Goal: Transaction & Acquisition: Purchase product/service

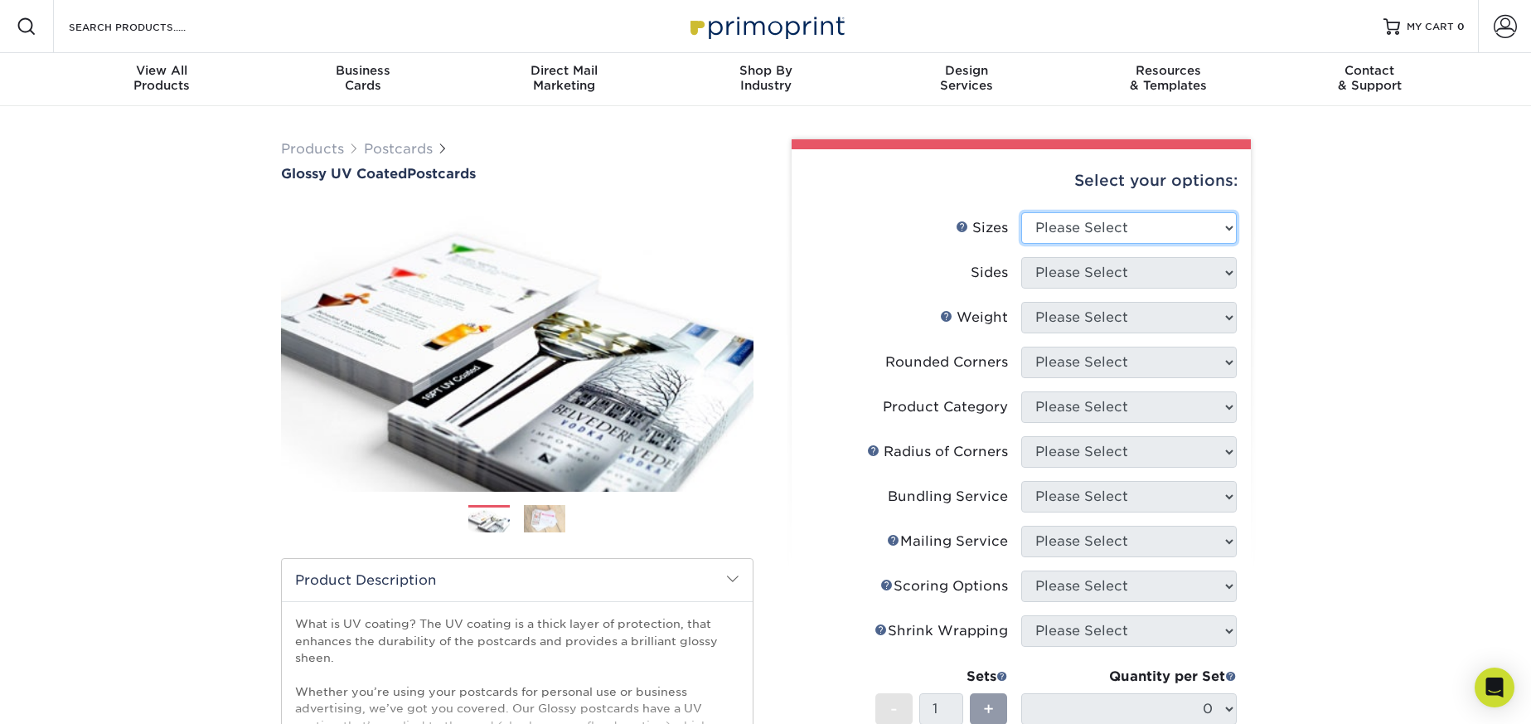
click at [1069, 236] on select "Please Select 1.5" x 7" 2" x 4" 2" x 6" 2" x 7" 2" x 8" 2.12" x 5.5" 2.12" x 5.…" at bounding box center [1129, 227] width 216 height 31
select select "4.00x6.00"
click at [1067, 267] on select "Please Select Print Both Sides Print Front Only" at bounding box center [1129, 272] width 216 height 31
select select "13abbda7-1d64-4f25-8bb2-c179b224825d"
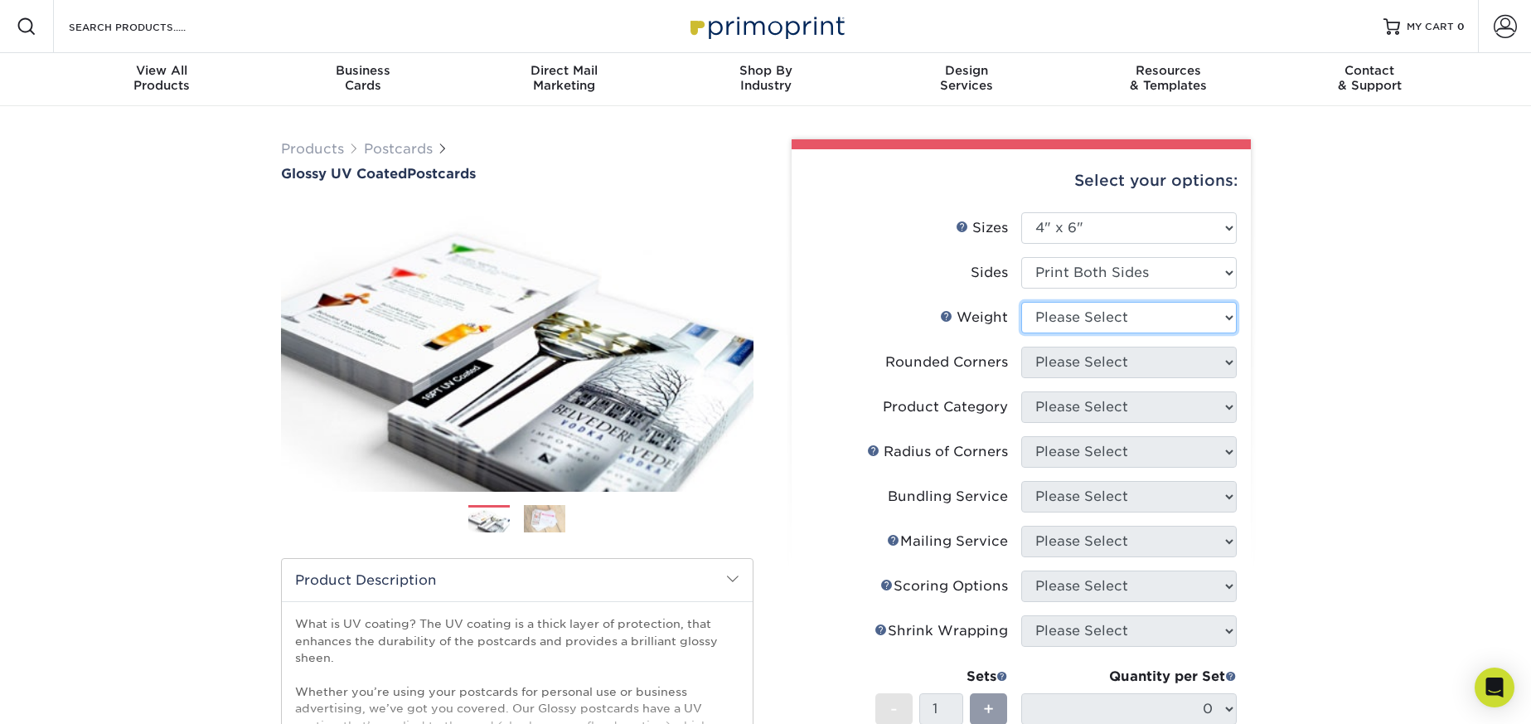
click at [1072, 323] on select "Please Select 14PT 16PT 18PT C1S" at bounding box center [1129, 317] width 216 height 31
select select "14PT"
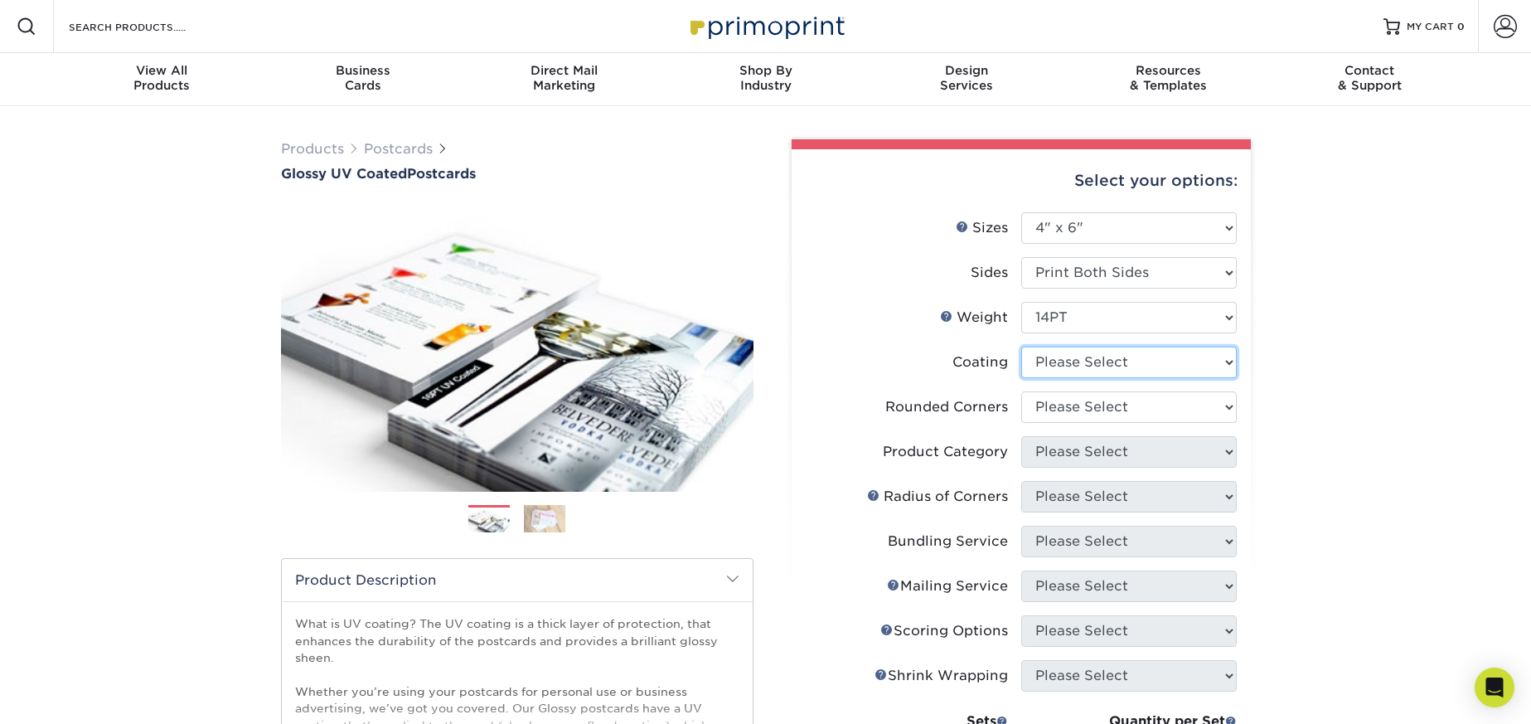
click at [1077, 361] on select at bounding box center [1129, 361] width 216 height 31
select select "ae367451-b2b8-45df-a344-0f05b6a12993"
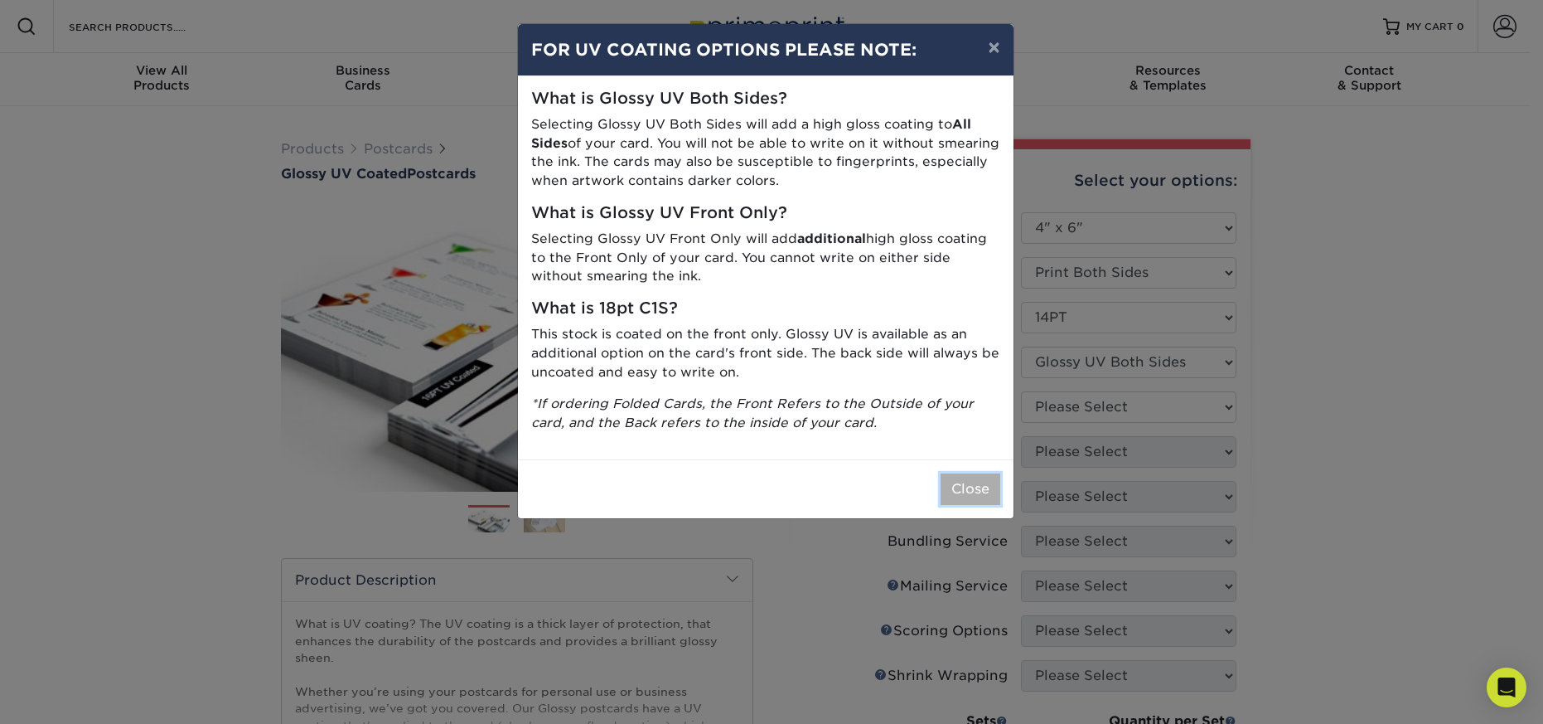
click at [960, 487] on button "Close" at bounding box center [971, 488] width 60 height 31
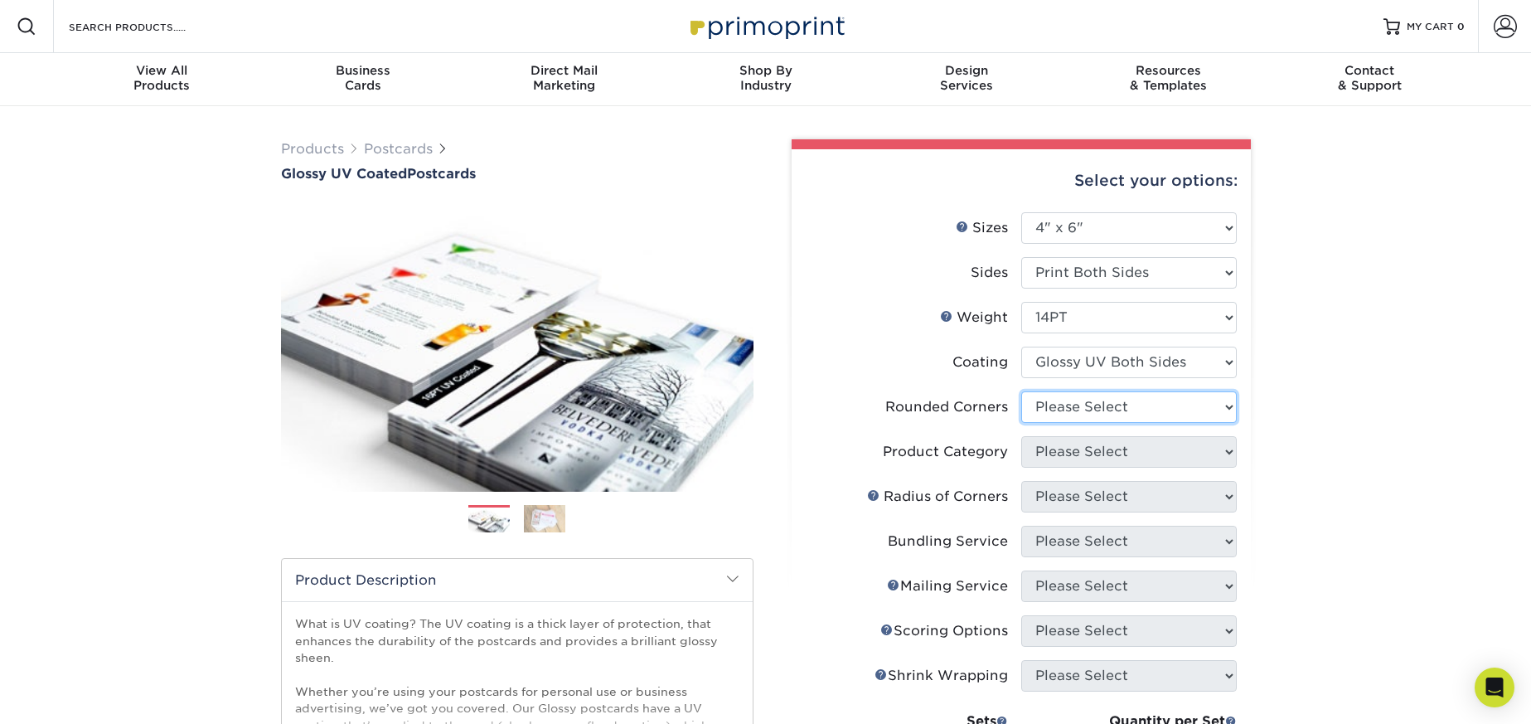
click at [1066, 409] on select "Please Select Yes - Round 4 Corners No" at bounding box center [1129, 406] width 216 height 31
select select "0"
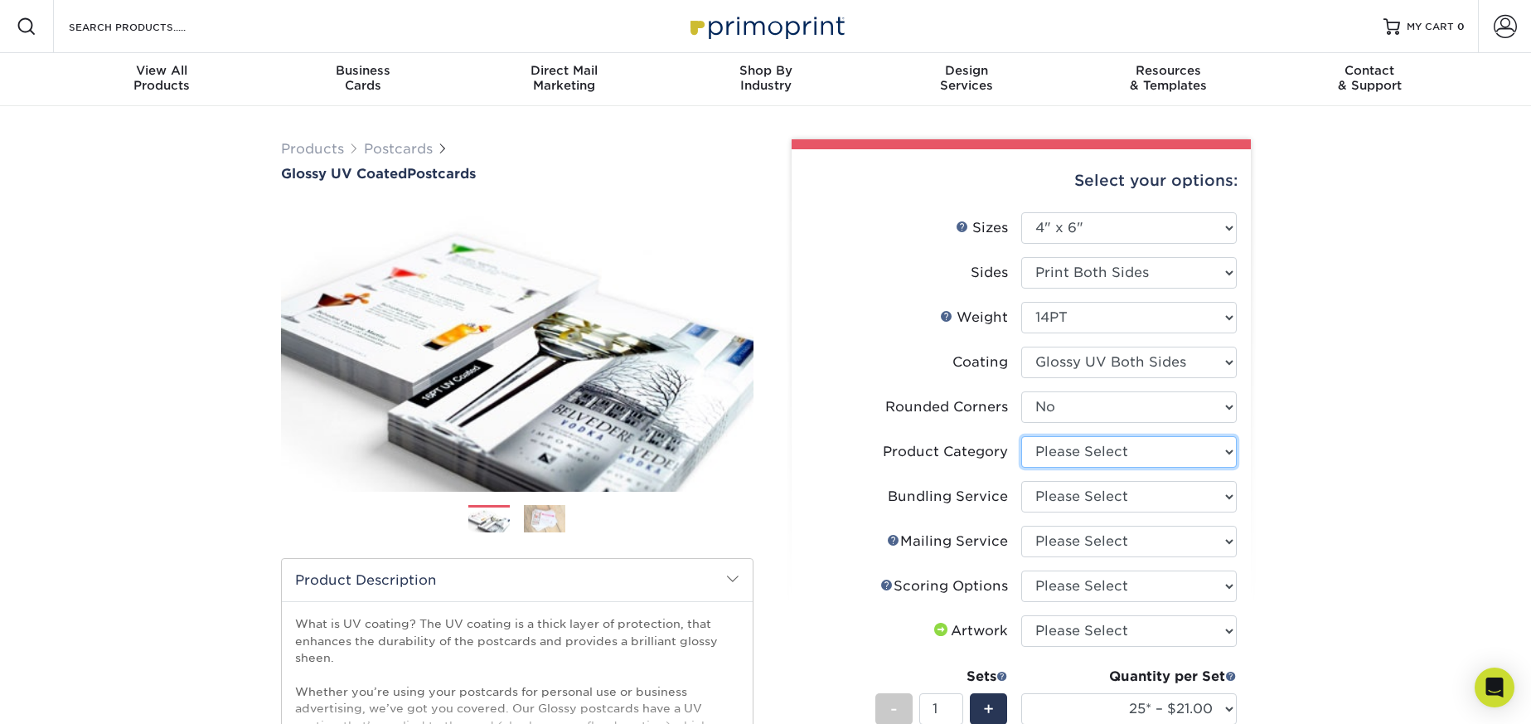
click at [1059, 444] on select "Please Select Postcards" at bounding box center [1129, 451] width 216 height 31
select select "9b7272e0-d6c8-4c3c-8e97-d3a1bcdab858"
click at [1059, 497] on select "Please Select No Bundling Services Yes, Bundles of 50 (+2 Days) Yes, Bundles of…" at bounding box center [1129, 496] width 216 height 31
select select "58689abb-25c0-461c-a4c3-a80b627d6649"
click at [1064, 548] on select "Please Select No Direct Mailing Service No, I will mail/stamp/imprint Direct Ma…" at bounding box center [1129, 541] width 216 height 31
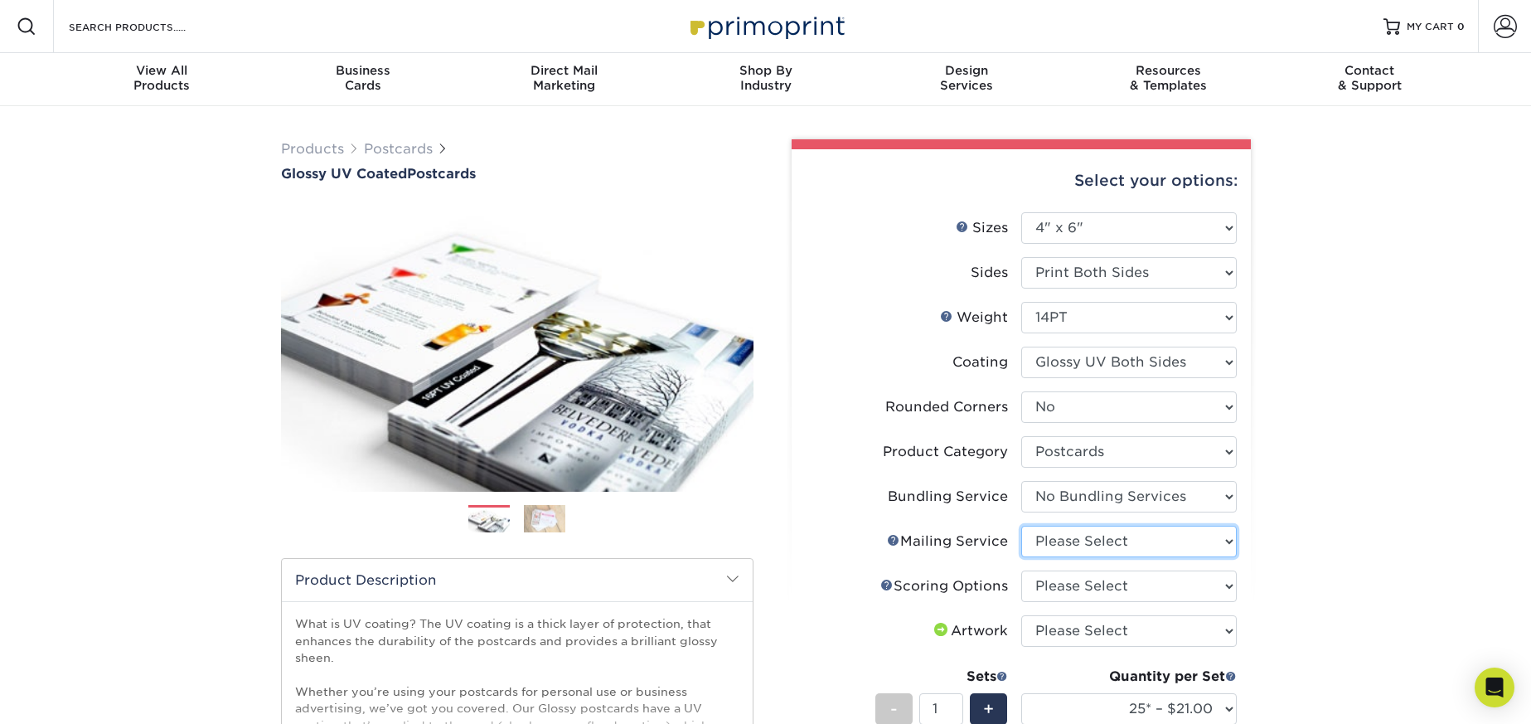
select select "3e5e9bdd-d78a-4c28-a41d-fe1407925ca6"
click at [1062, 585] on select "Please Select No Scoring One Score" at bounding box center [1129, 585] width 216 height 31
select select "16ebe401-5398-422d-8cb0-f3adbb82deb5"
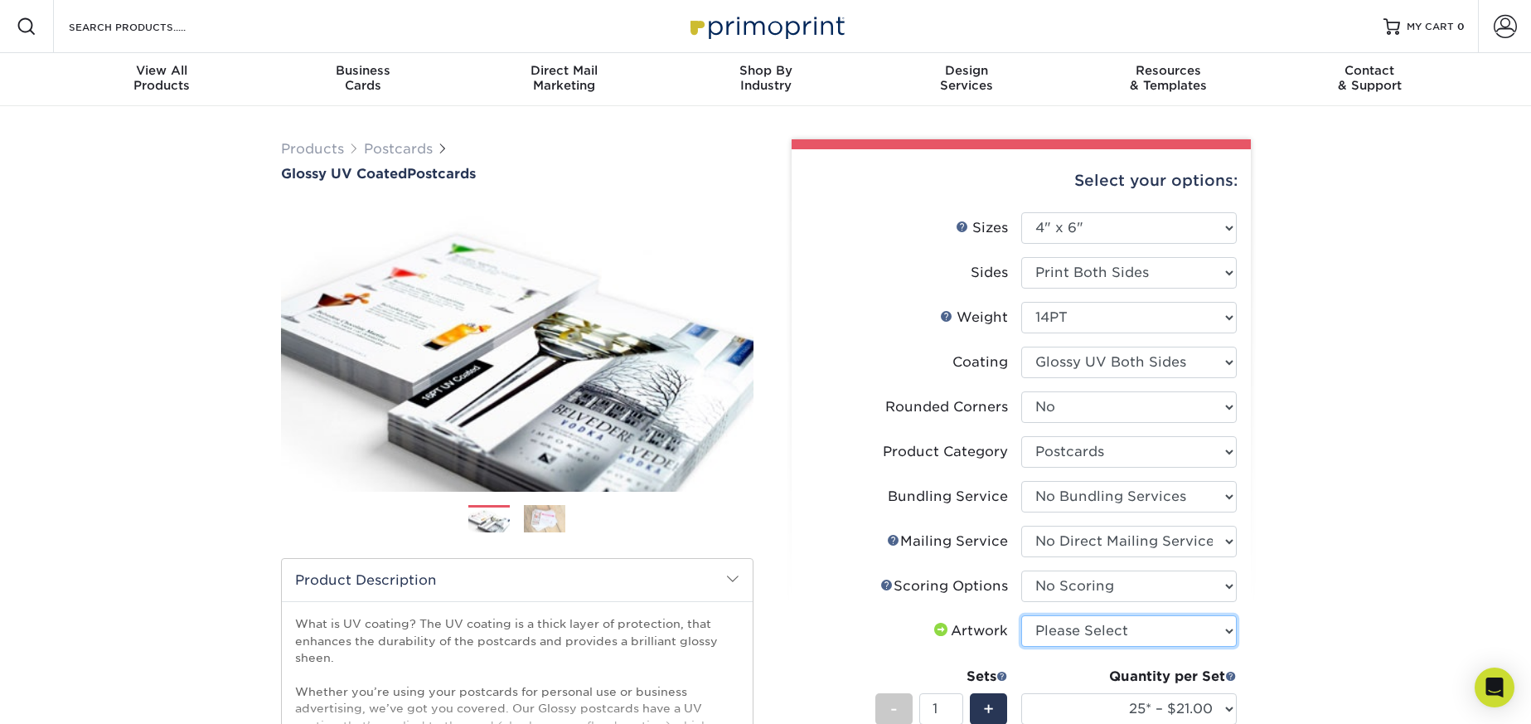
click at [1064, 634] on select "Please Select I will upload files I need a design - $150" at bounding box center [1129, 630] width 216 height 31
select select "upload"
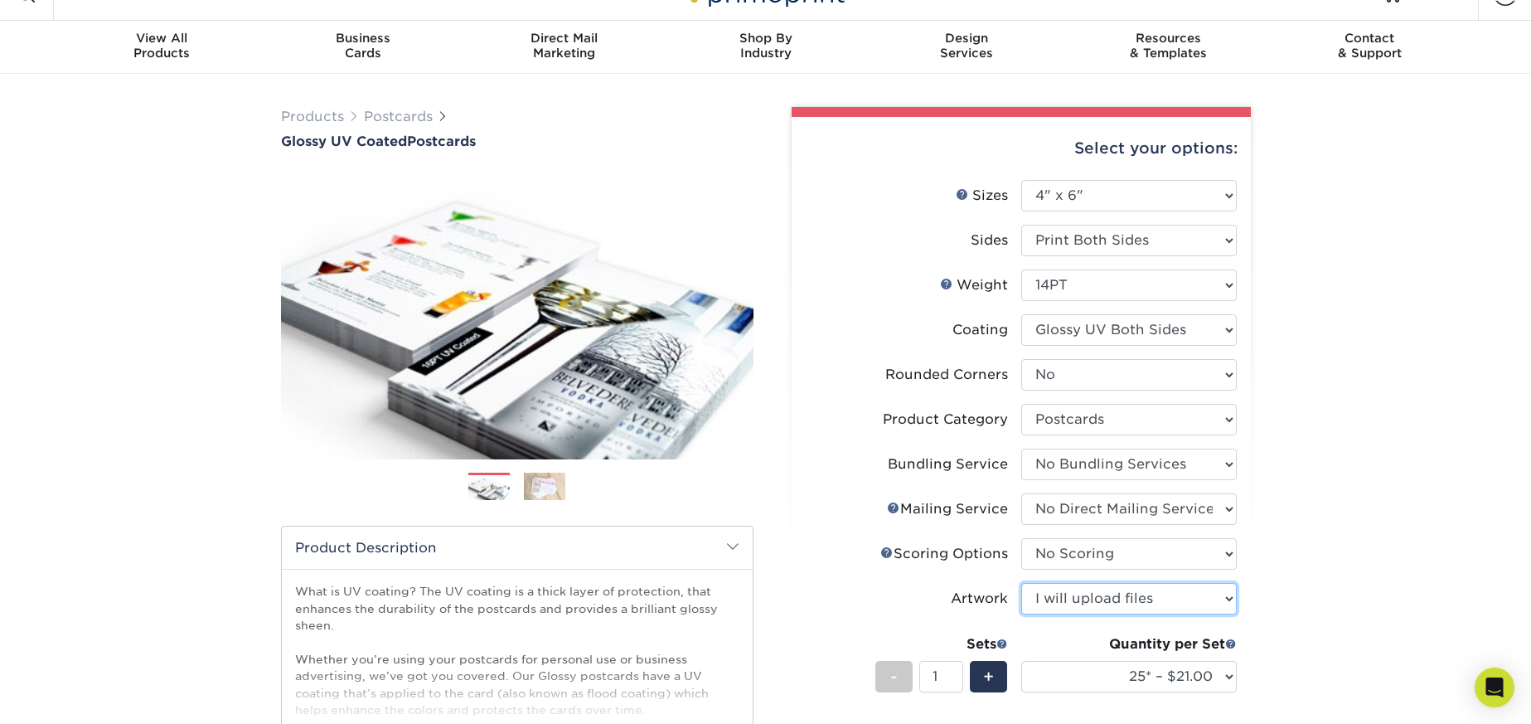
scroll to position [75, 0]
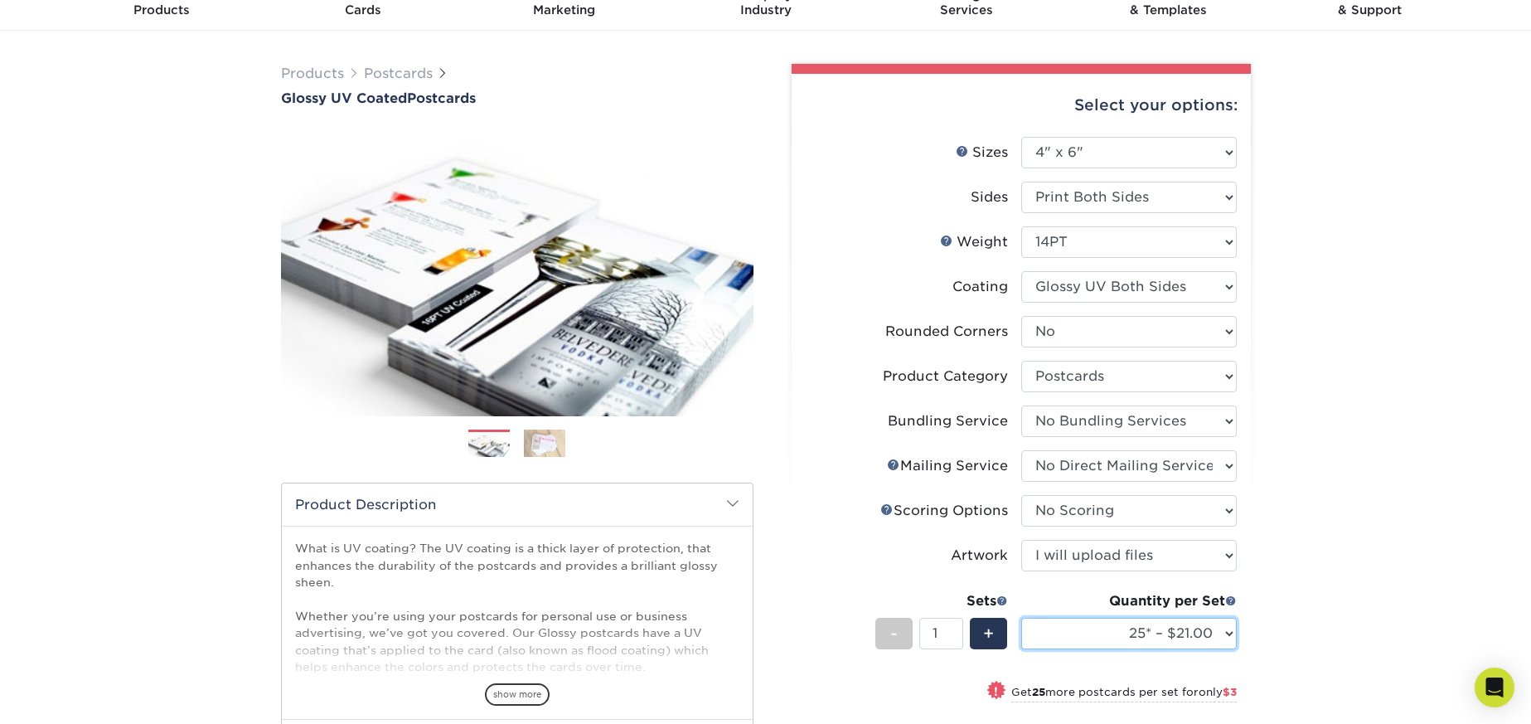
click at [1175, 644] on select "25* – $21.00 50* – $24.00 75* – $30.00 100* – $39.00 250* – $62.00 500 – $85.00…" at bounding box center [1129, 633] width 216 height 31
select select "500 – $85.00"
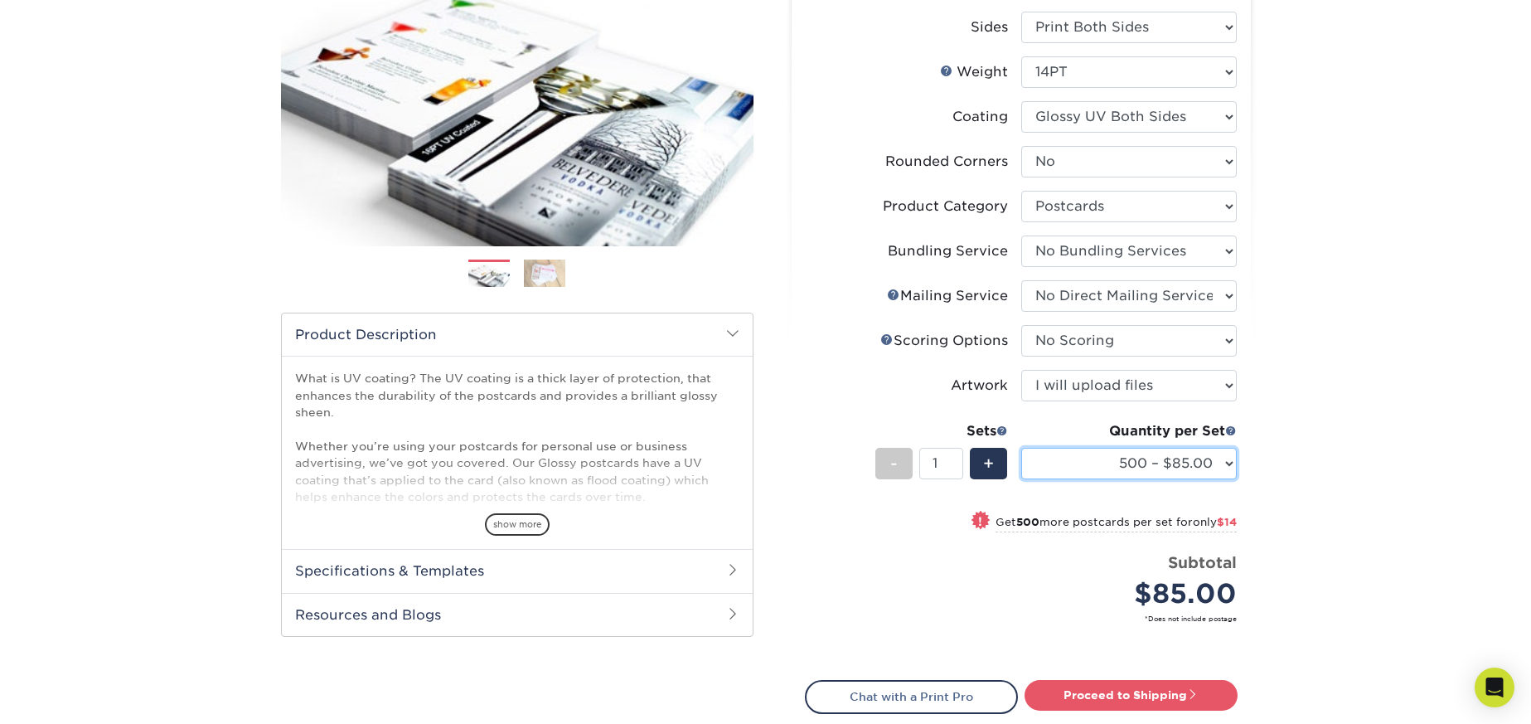
scroll to position [259, 0]
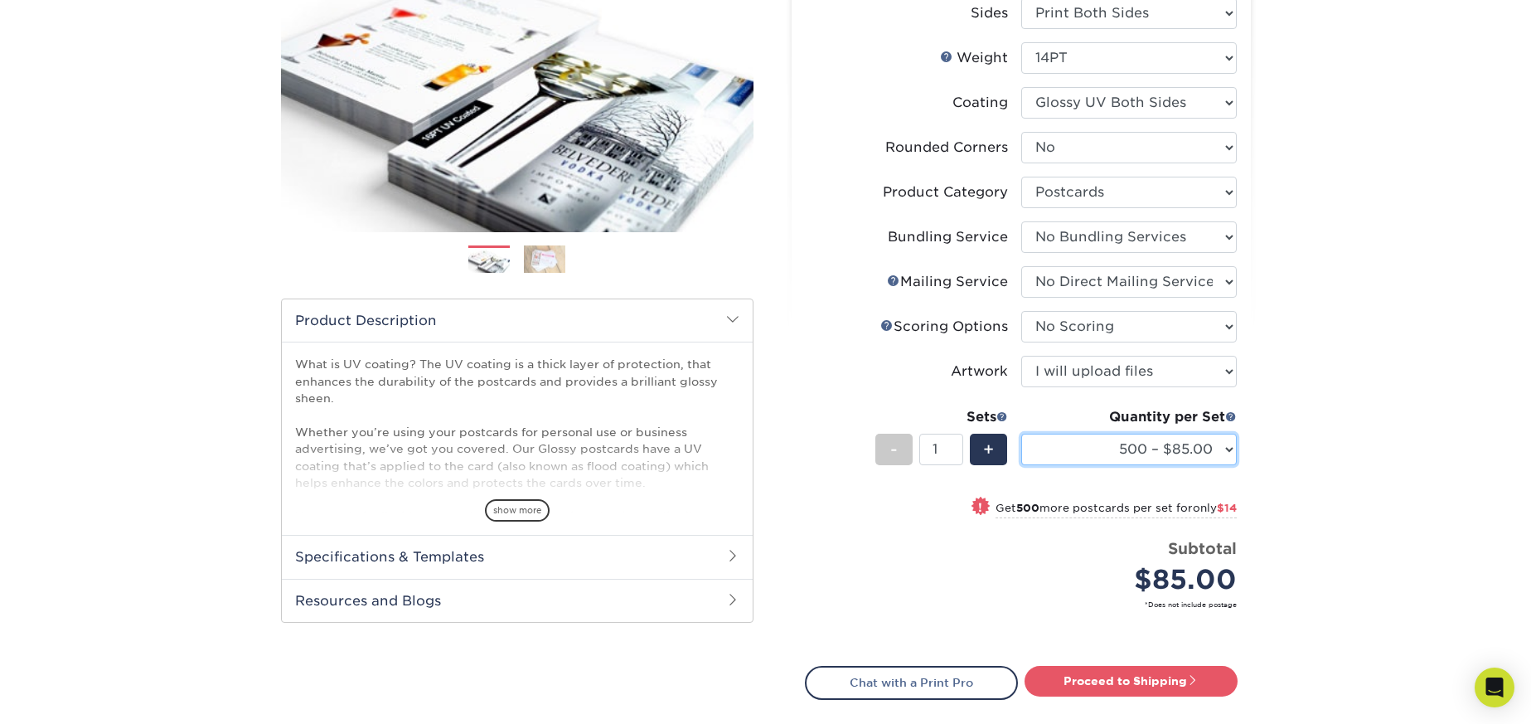
click at [1161, 451] on select "25* – $21.00 50* – $24.00 75* – $30.00 100* – $39.00 250* – $62.00 500 – $85.00…" at bounding box center [1129, 449] width 216 height 31
click at [1184, 682] on link "Proceed to Shipping" at bounding box center [1131, 681] width 213 height 30
type input "Set 1"
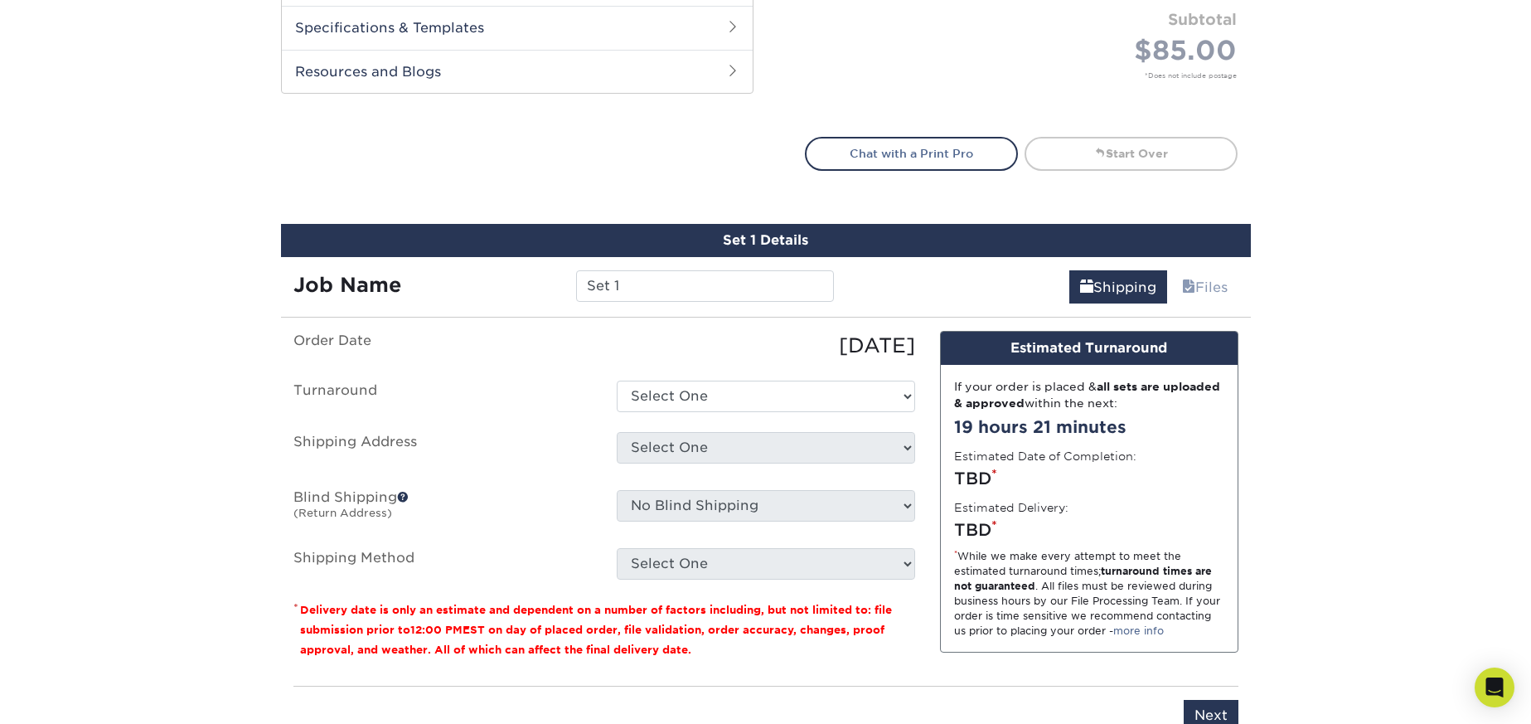
scroll to position [970, 0]
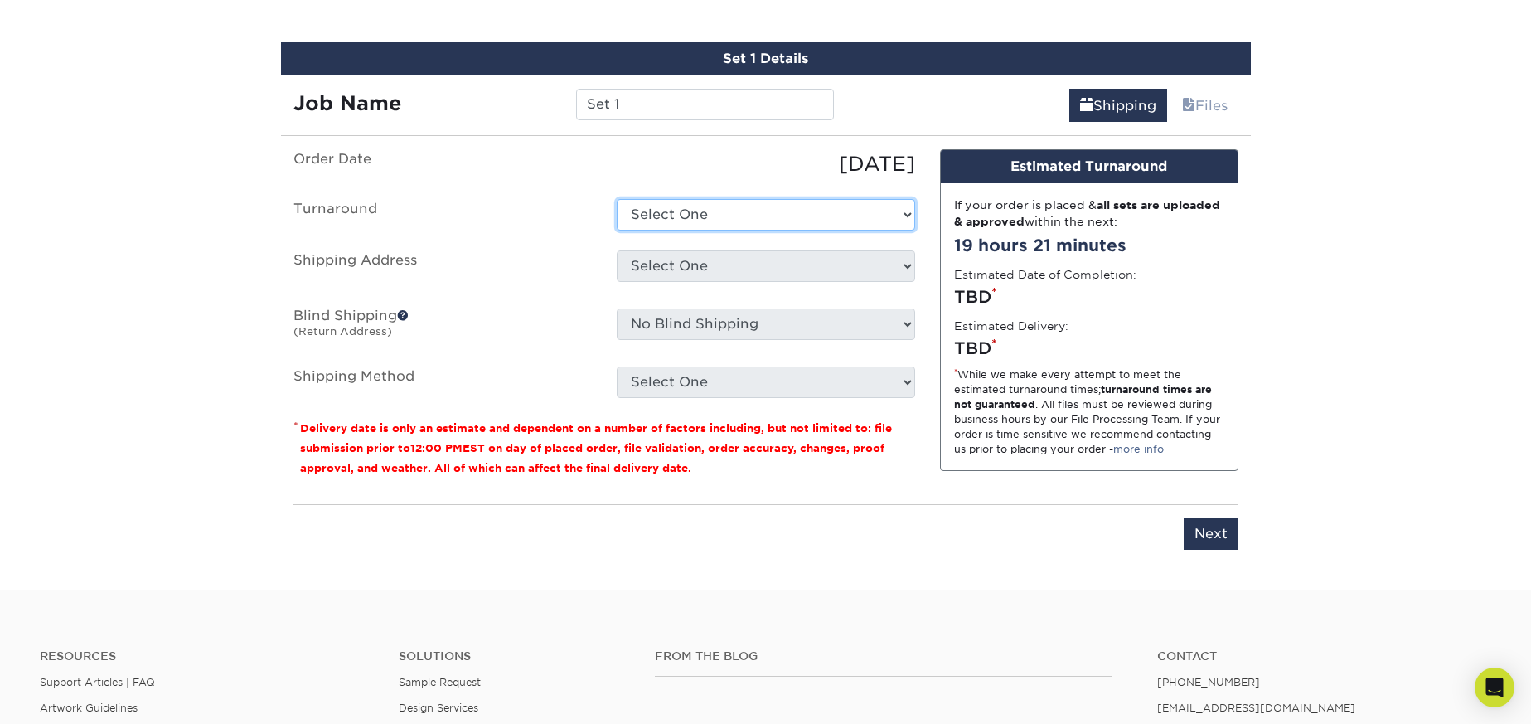
click at [705, 205] on select "Select One 2-4 Business Days 2 Day Next Business Day" at bounding box center [766, 214] width 298 height 31
select select "36057498-5d44-4213-bff0-6b70cb22c0ff"
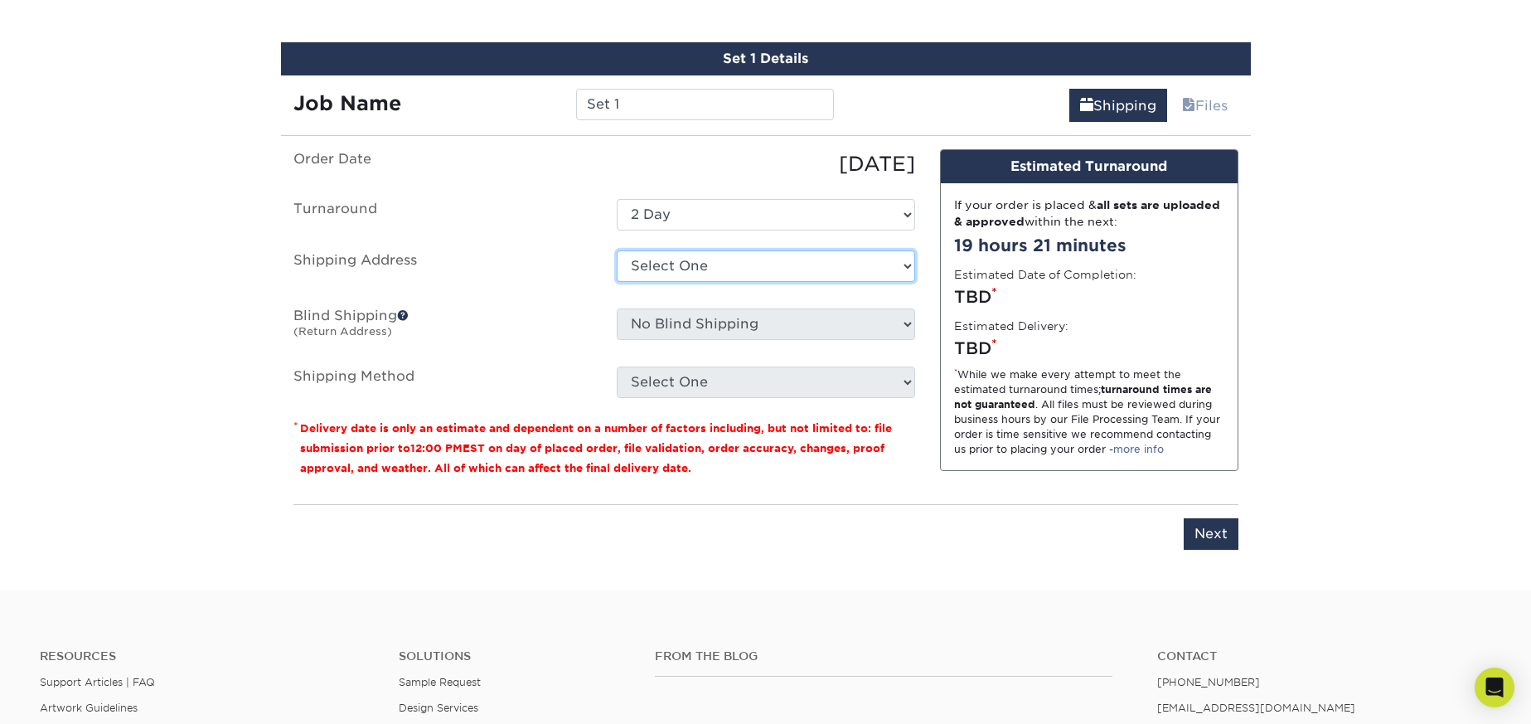
click at [715, 276] on select "Select One + Add New Address - Login" at bounding box center [766, 265] width 298 height 31
select select "-1"
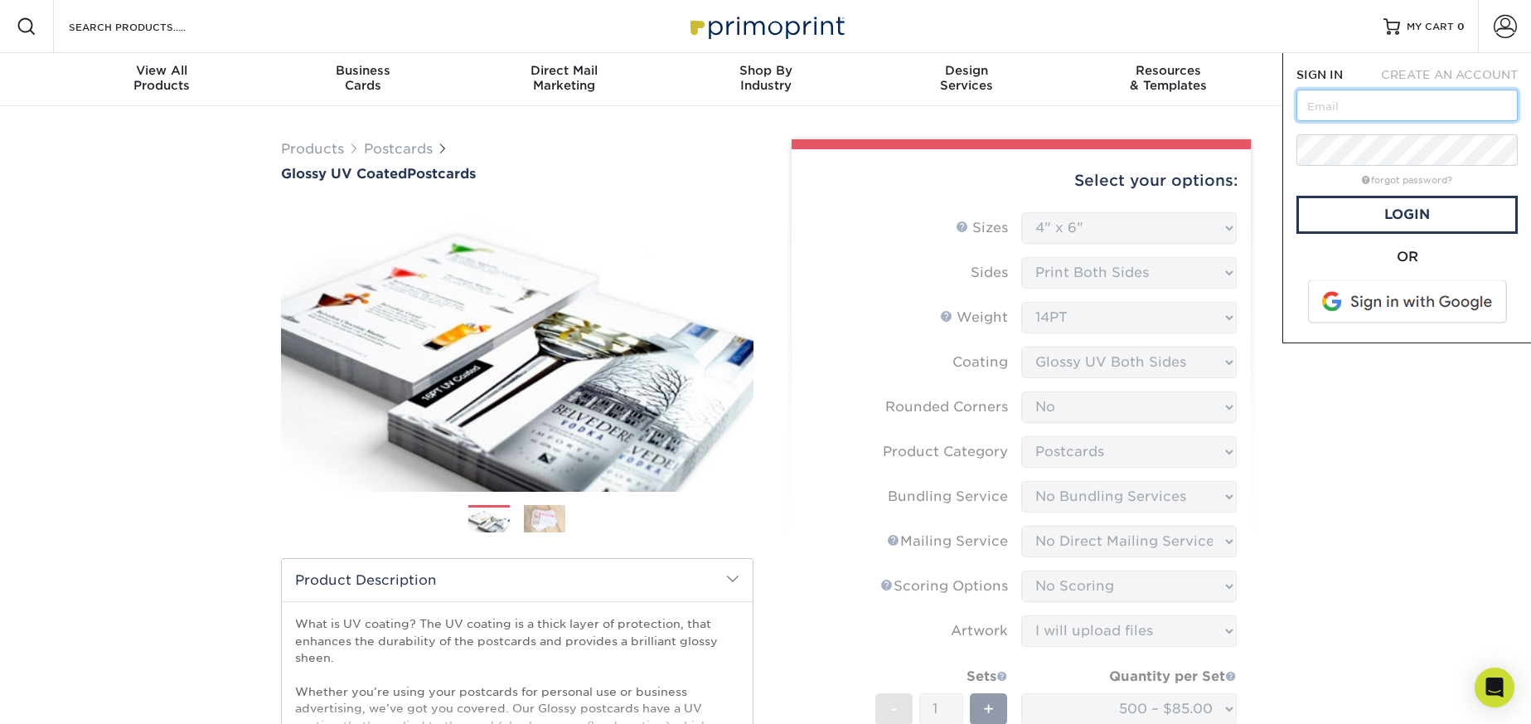
click at [1347, 102] on input "text" at bounding box center [1406, 105] width 221 height 31
type input "[EMAIL_ADDRESS][DOMAIN_NAME]"
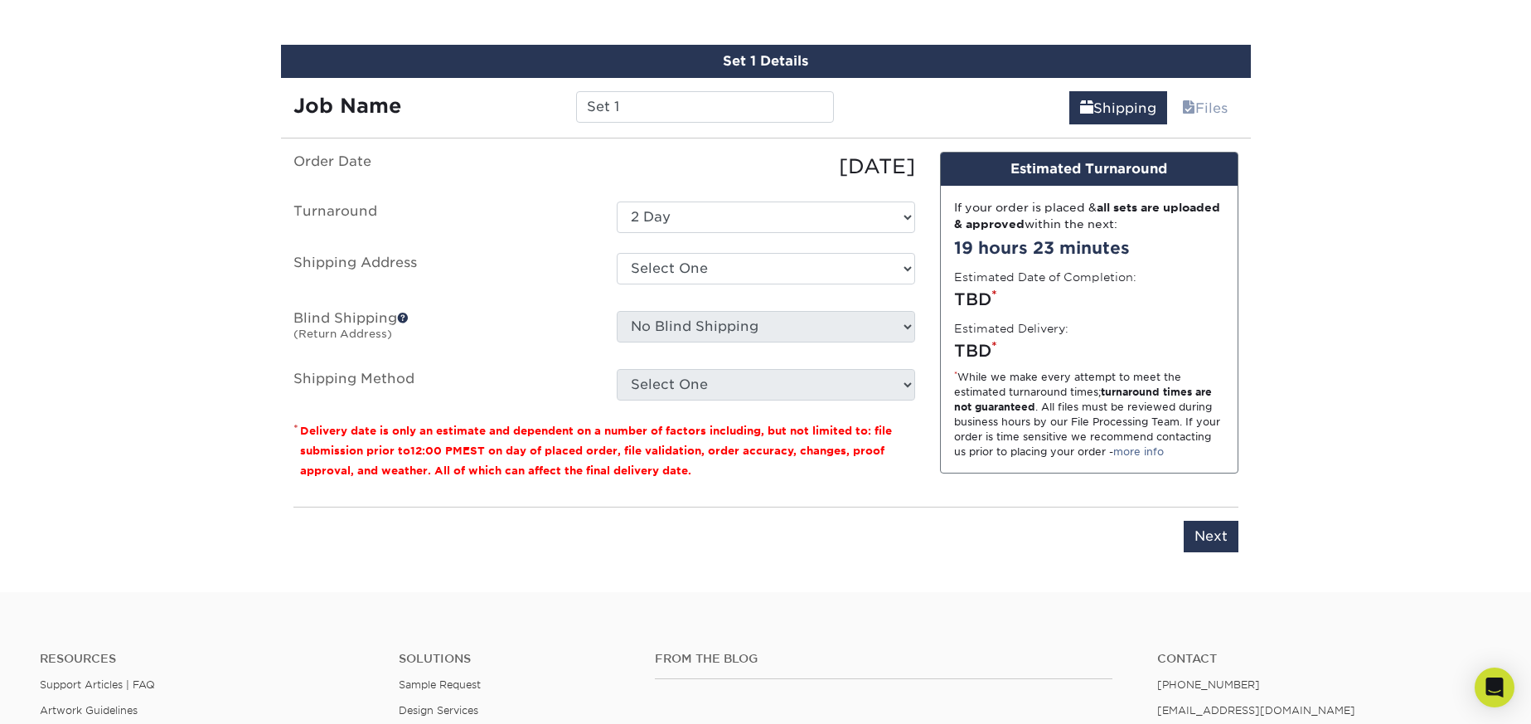
scroll to position [961, 0]
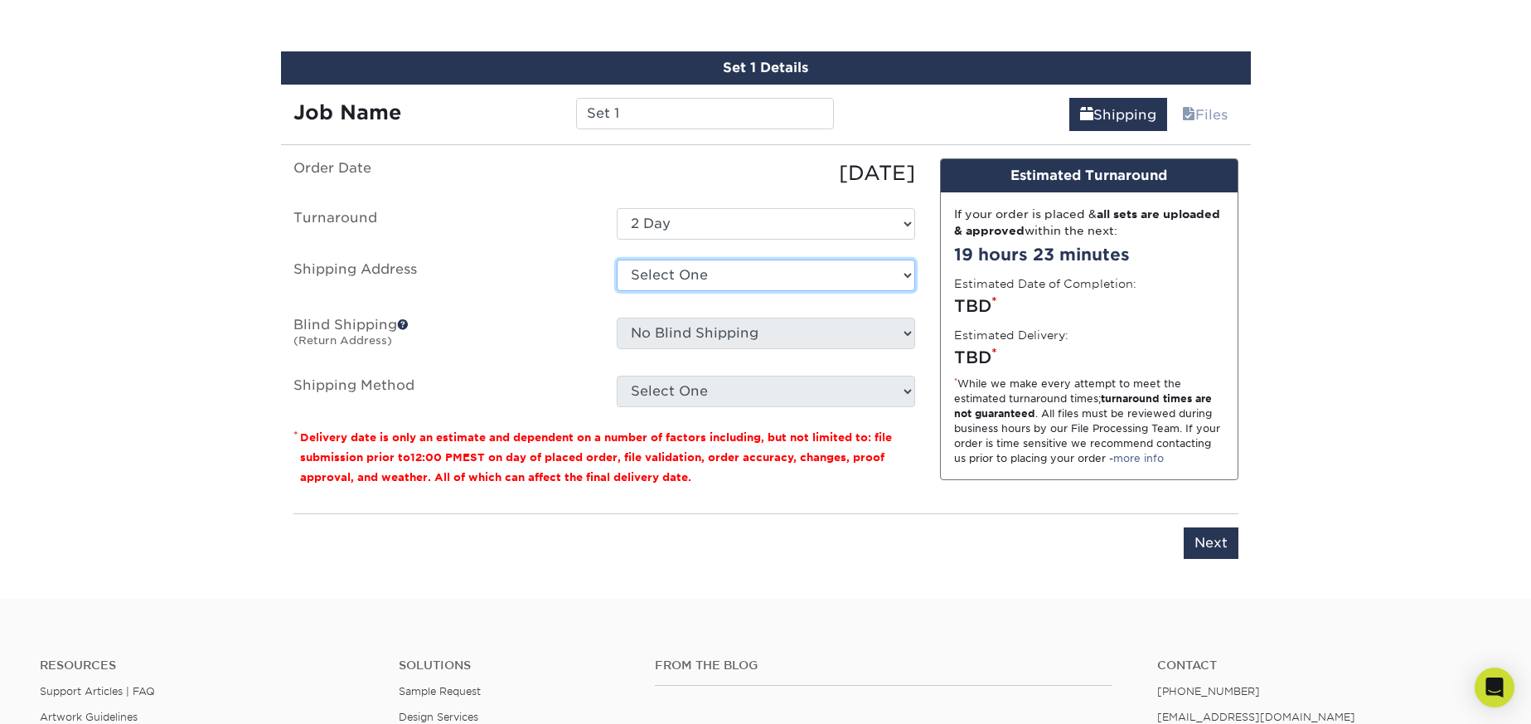
click at [681, 279] on select "Select One + Add New Address - Login" at bounding box center [766, 274] width 298 height 31
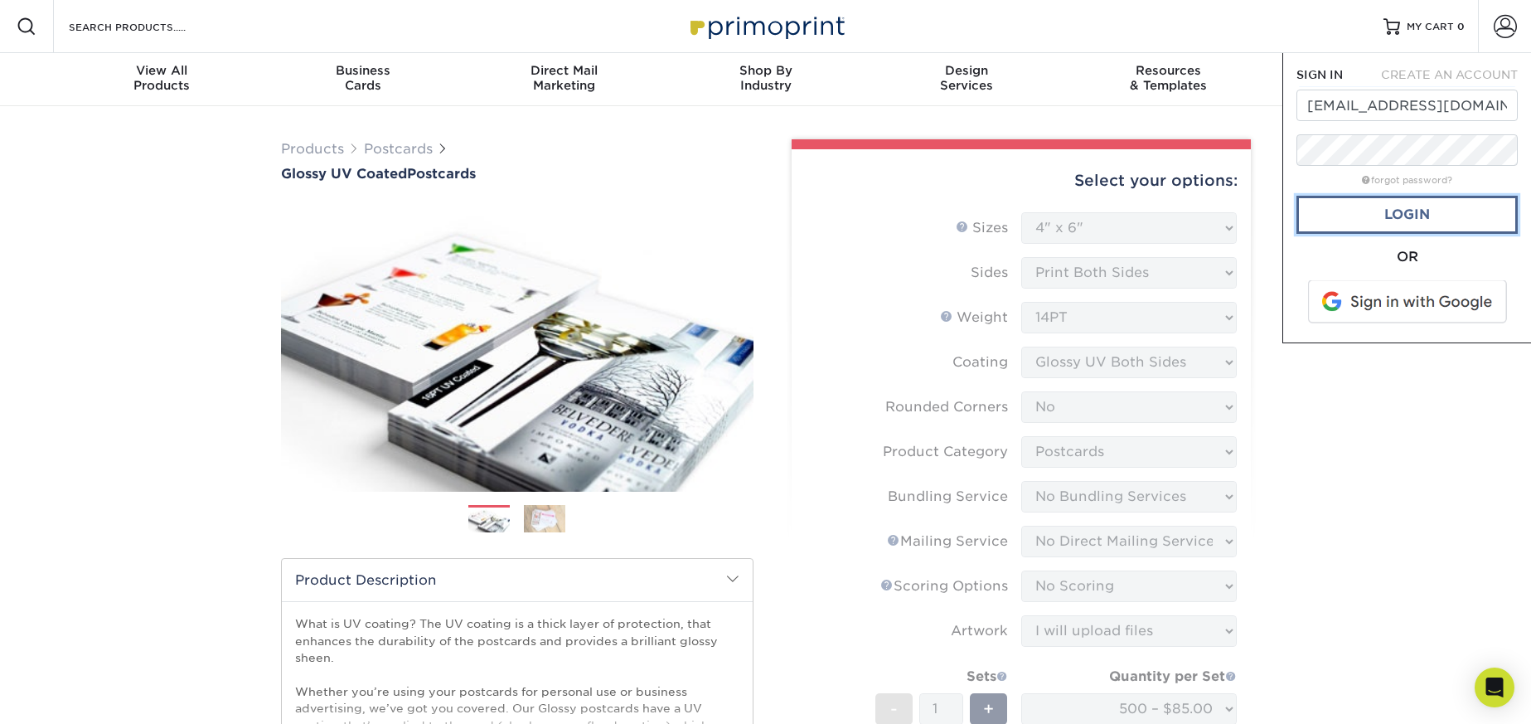
click at [1377, 220] on link "Login" at bounding box center [1406, 215] width 221 height 38
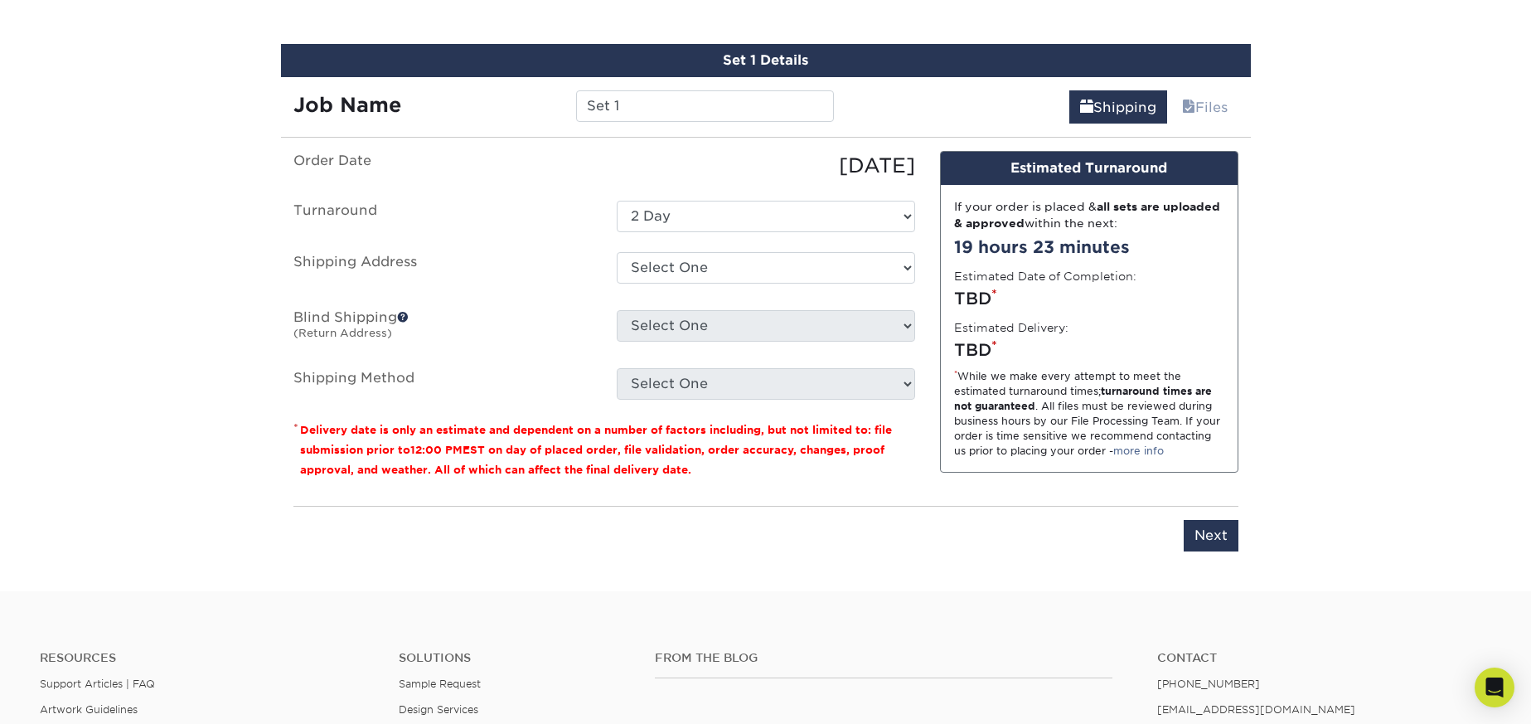
scroll to position [1020, 0]
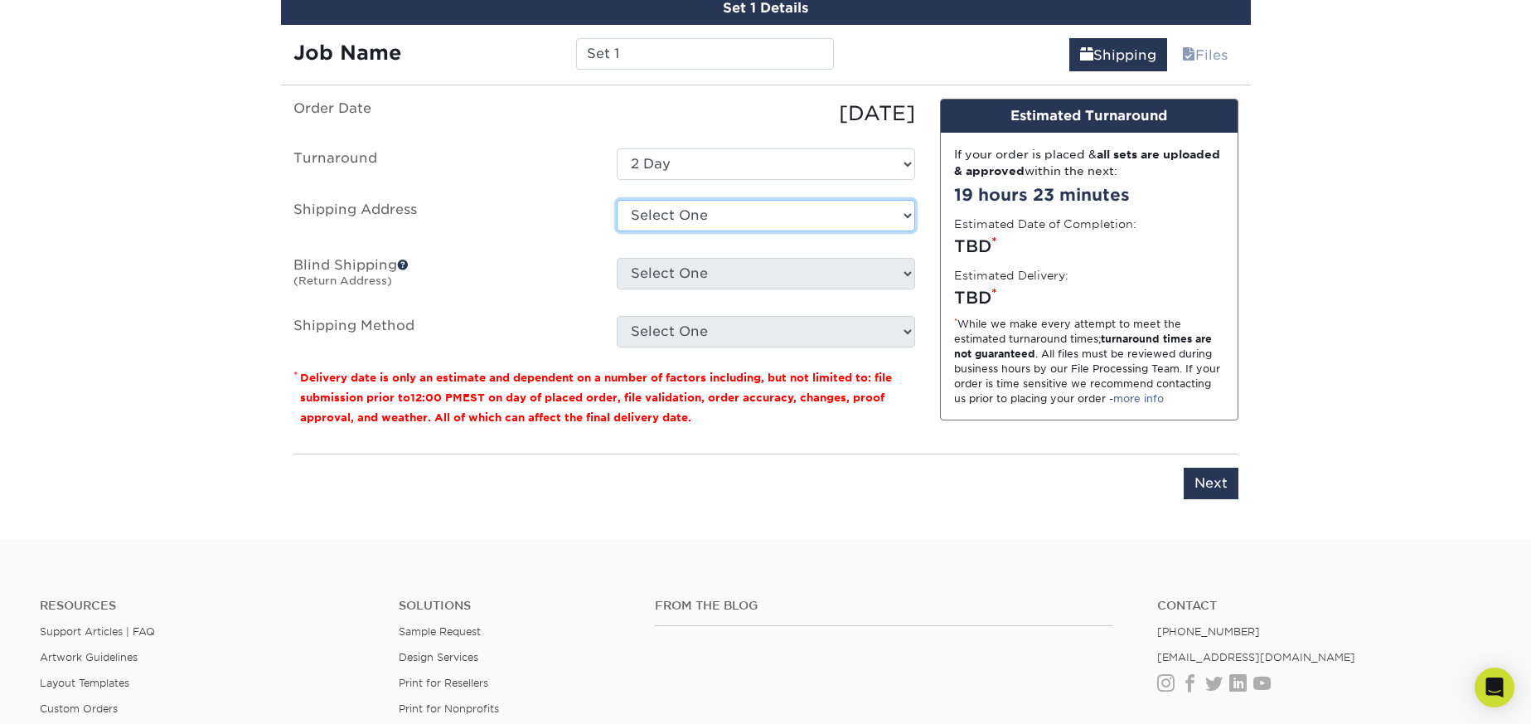
click at [689, 218] on select "Select One [STREET_ADDRESS][GEOGRAPHIC_DATA][STREET_ADDRESS][GEOGRAPHIC_DATA] +…" at bounding box center [766, 215] width 298 height 31
select select "48626"
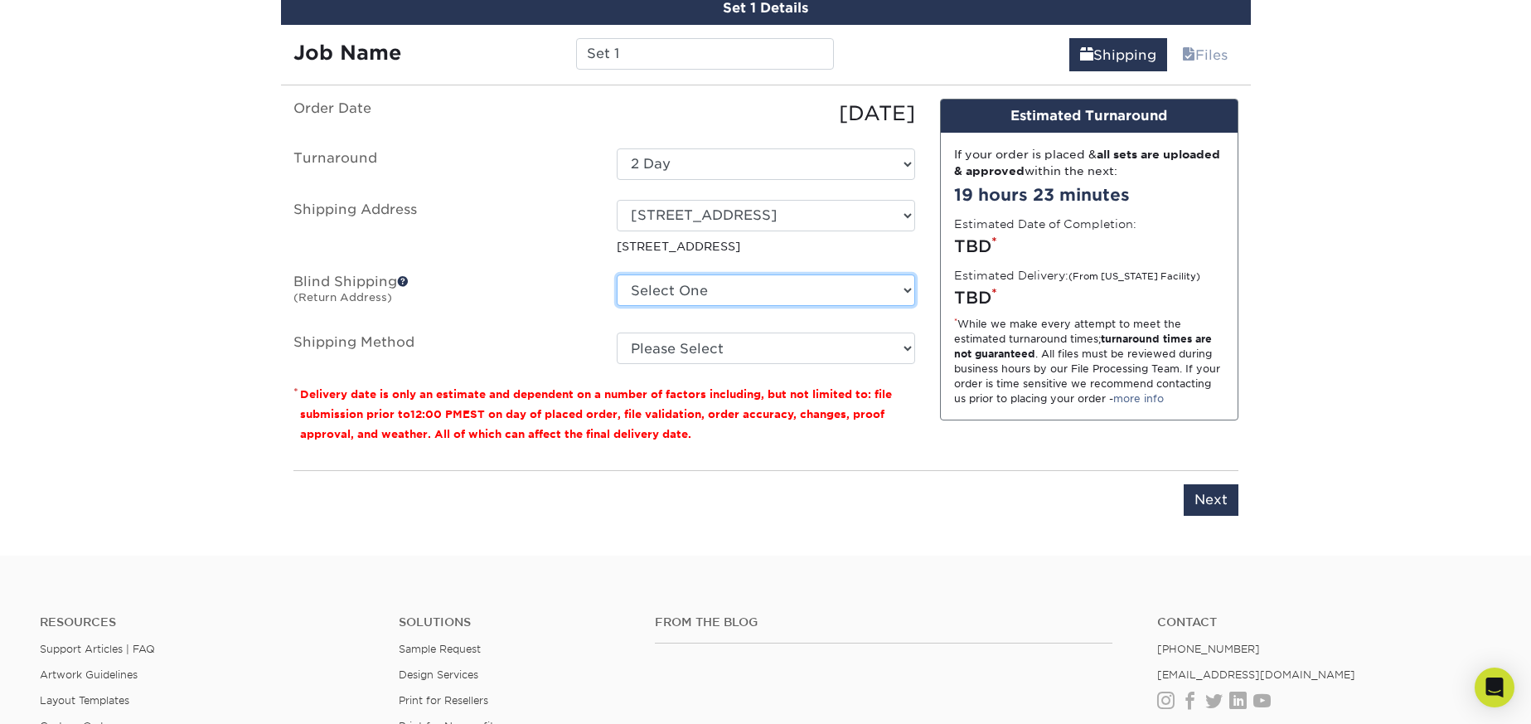
click at [683, 295] on select "Select One [STREET_ADDRESS][GEOGRAPHIC_DATA][STREET_ADDRESS][GEOGRAPHIC_DATA] +…" at bounding box center [766, 289] width 298 height 31
select select "48626"
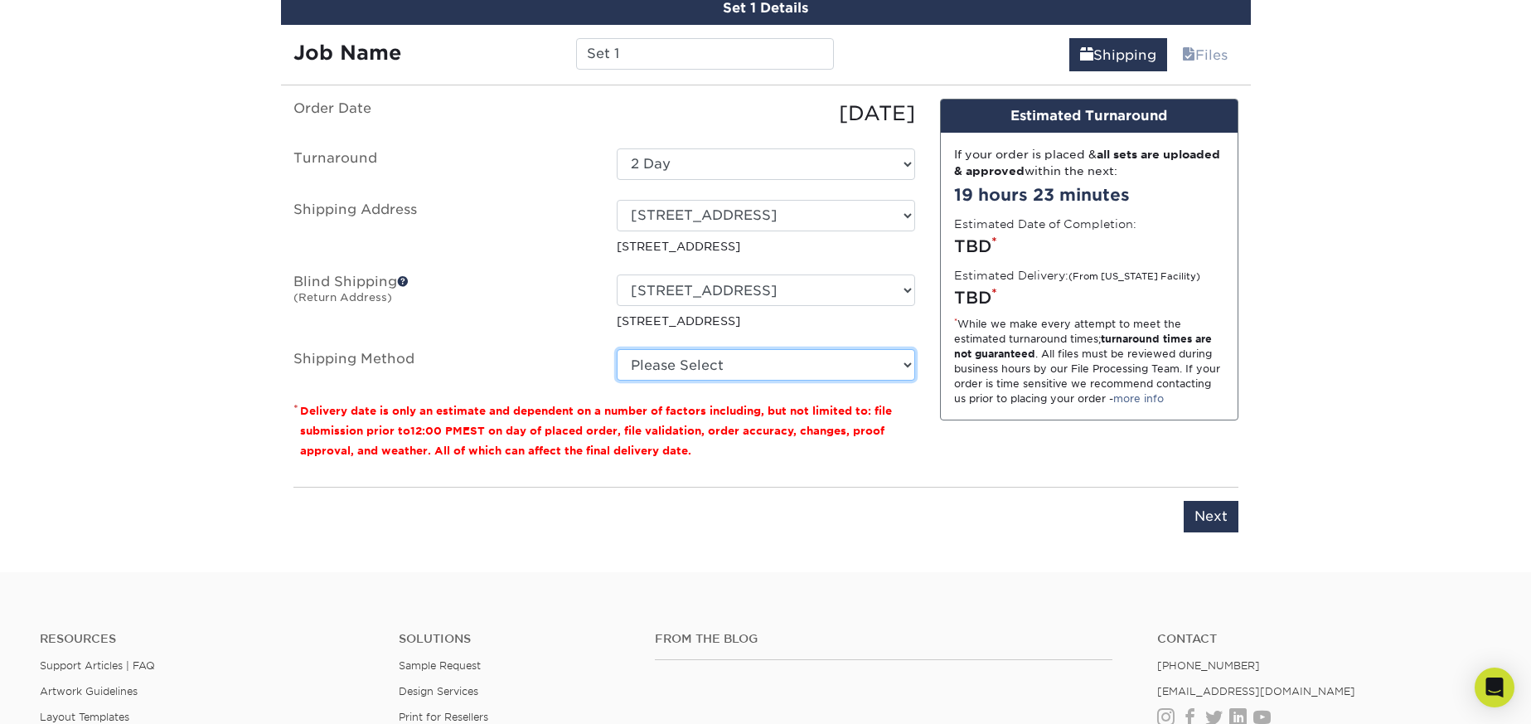
click at [680, 356] on select "Please Select Ground Shipping (+$25.24) 3 Day Shipping Service (+$32.23) 2 Day …" at bounding box center [766, 364] width 298 height 31
select select "03"
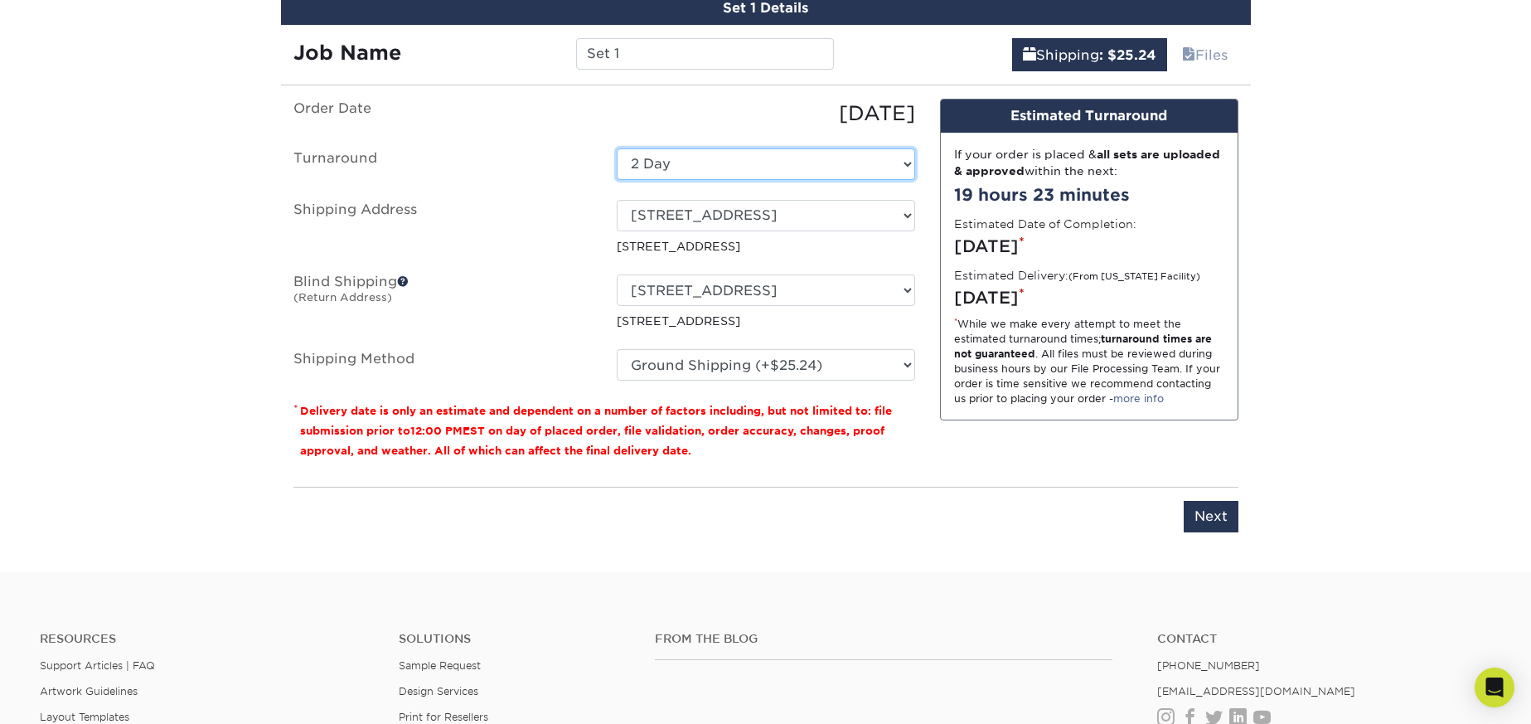
click at [864, 162] on select "Select One 2-4 Business Days 2 Day Next Business Day" at bounding box center [766, 163] width 298 height 31
select select "7b26561a-24aa-401d-8bed-9affce665c36"
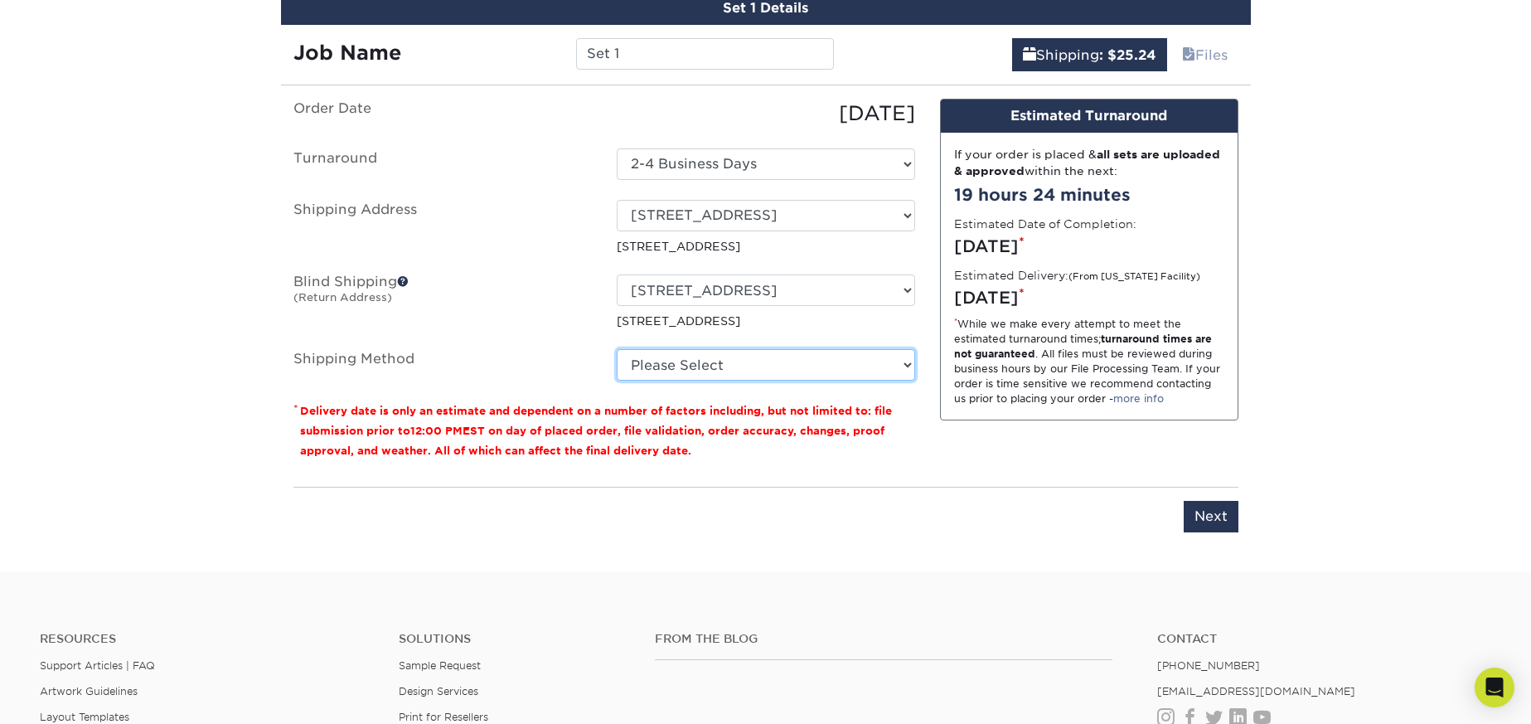
click at [823, 362] on select "Please Select Ground Shipping (+$25.24) 3 Day Shipping Service (+$32.23) 2 Day …" at bounding box center [766, 364] width 298 height 31
select select "03"
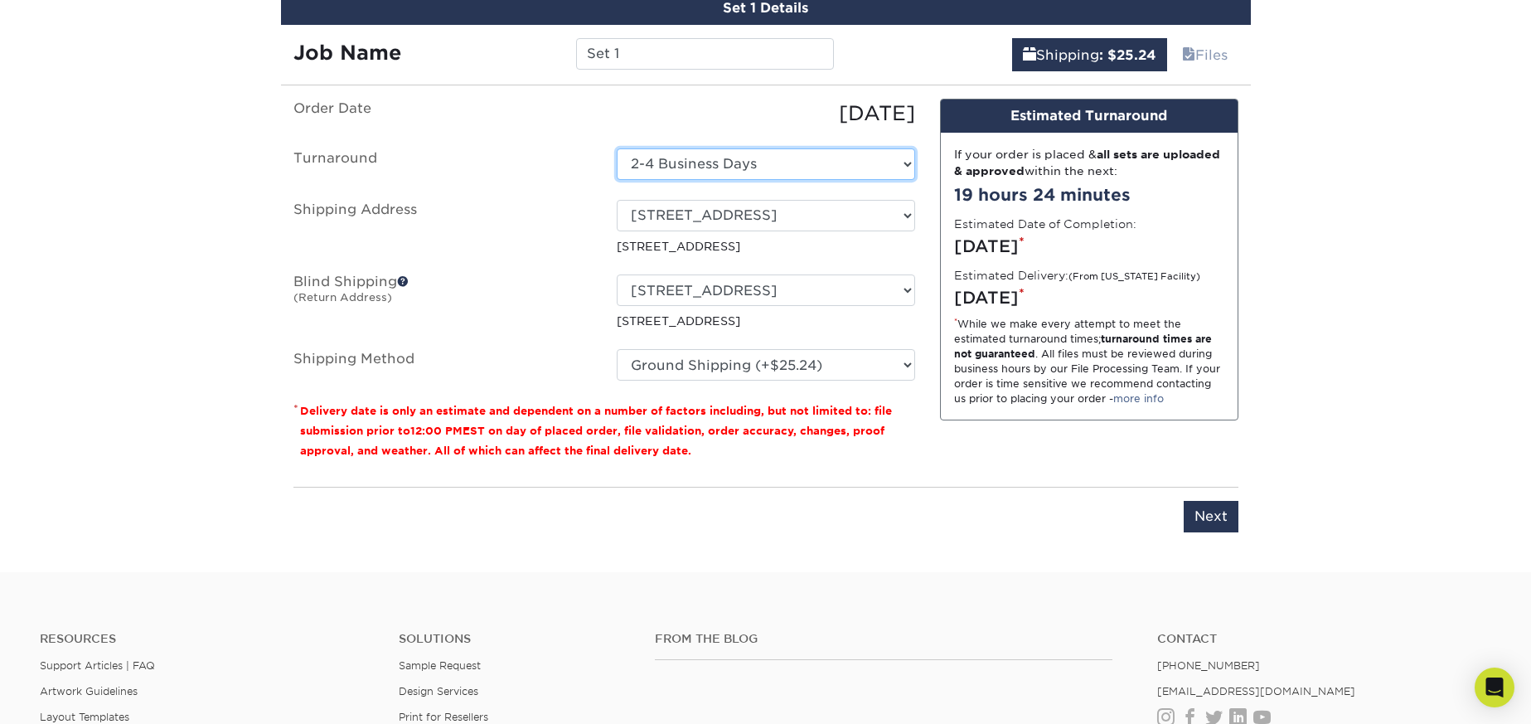
click at [794, 161] on select "Select One 2-4 Business Days 2 Day Next Business Day" at bounding box center [766, 163] width 298 height 31
select select "36057498-5d44-4213-bff0-6b70cb22c0ff"
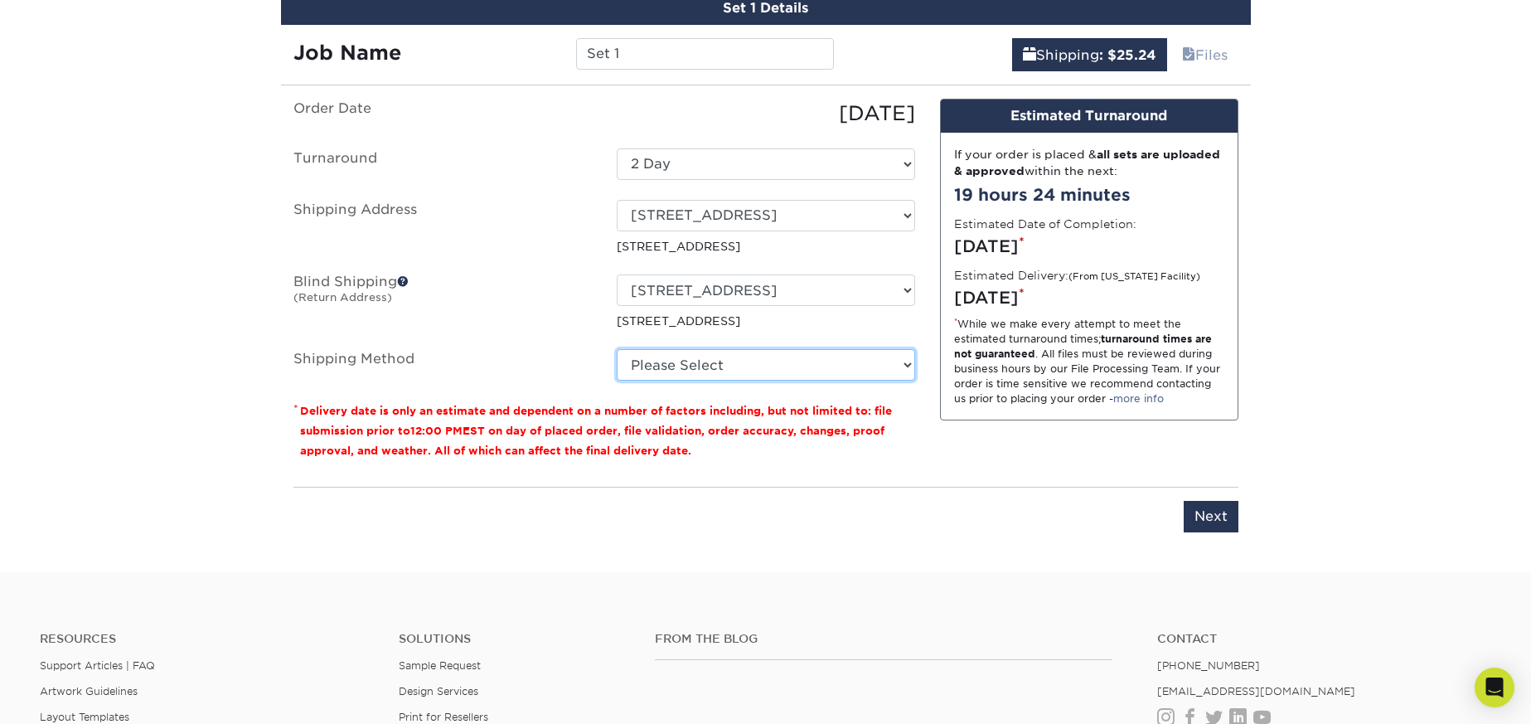
click at [814, 355] on select "Please Select Ground Shipping (+$25.24) 3 Day Shipping Service (+$32.23) 2 Day …" at bounding box center [766, 364] width 298 height 31
select select "03"
